Goal: Task Accomplishment & Management: Manage account settings

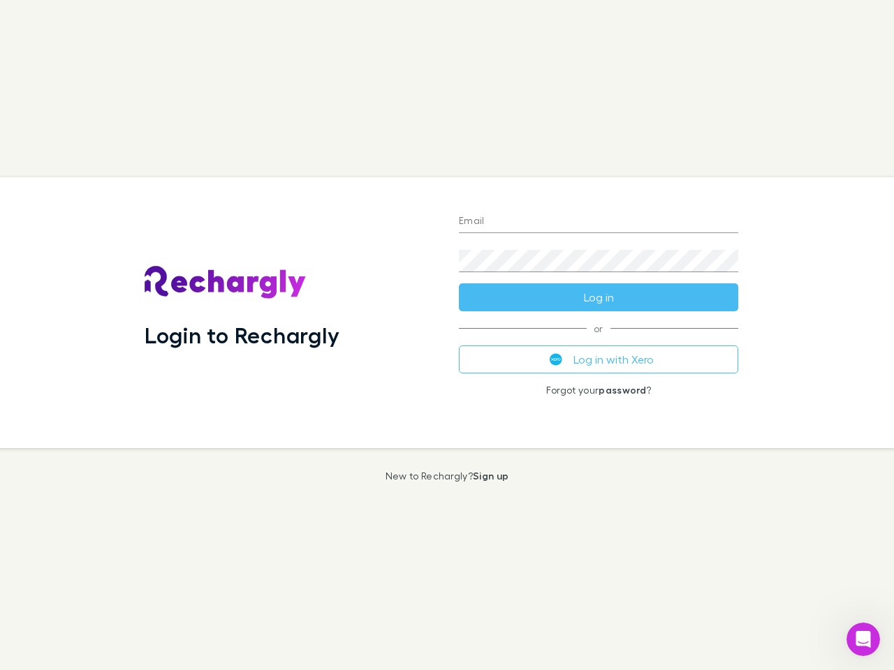
click at [447, 335] on div "Login to Rechargly" at bounding box center [290, 312] width 314 height 271
click at [598, 222] on input "Email" at bounding box center [598, 222] width 279 height 22
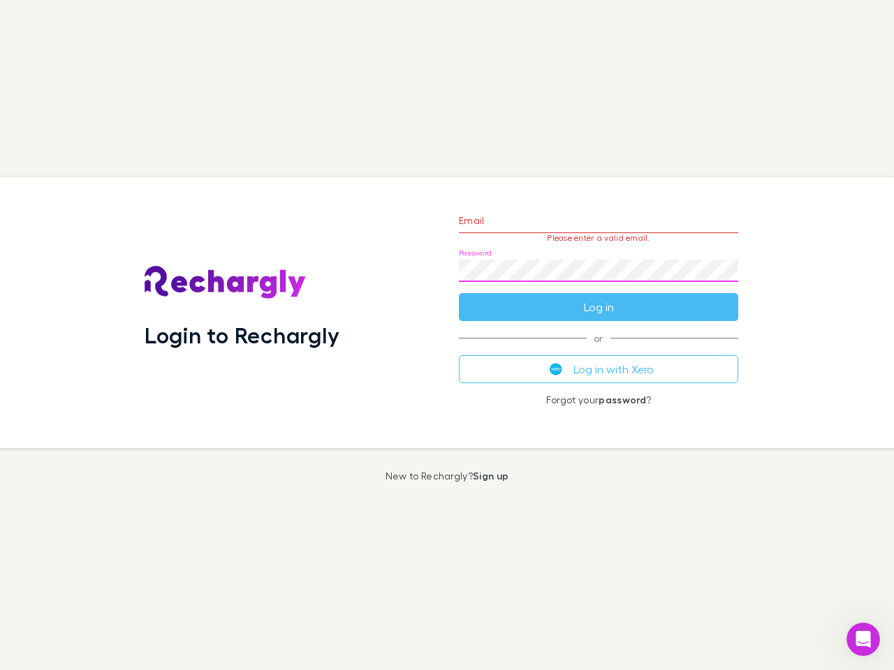
click at [598, 297] on form "Email Please enter a valid email. Password Log in" at bounding box center [598, 260] width 279 height 121
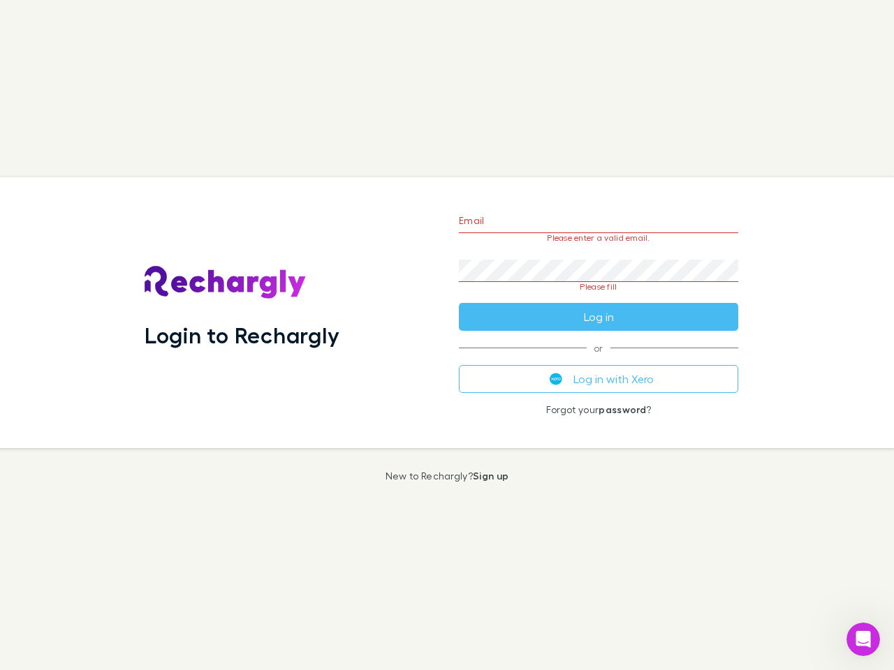
click at [598, 360] on div "Email Please enter a valid email. Password Please fill Log in or Log in with Xe…" at bounding box center [599, 312] width 302 height 271
click at [863, 640] on icon "Open Intercom Messenger" at bounding box center [863, 639] width 23 height 23
